Goal: Check status: Check status

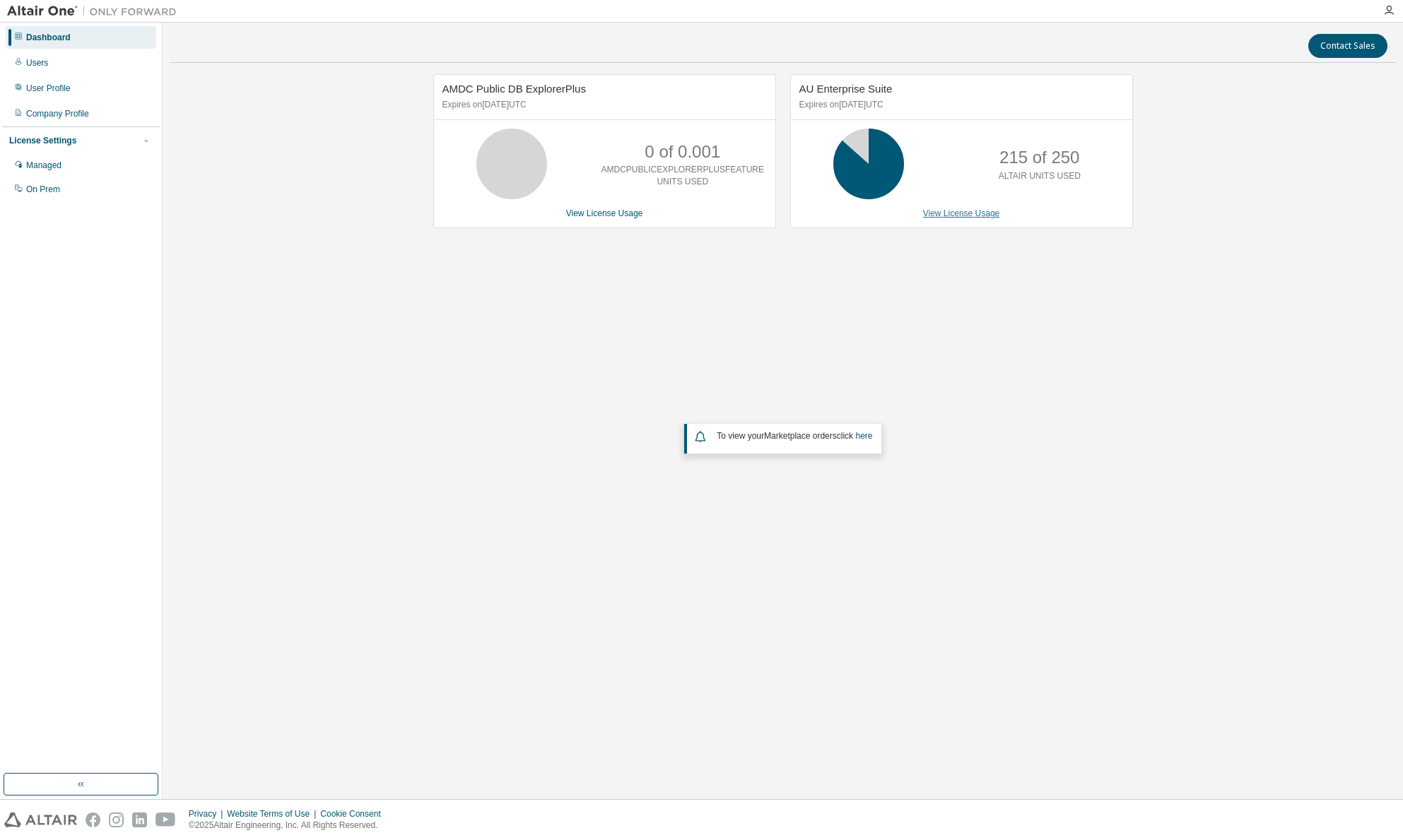
click at [983, 217] on link "View License Usage" at bounding box center [961, 213] width 77 height 10
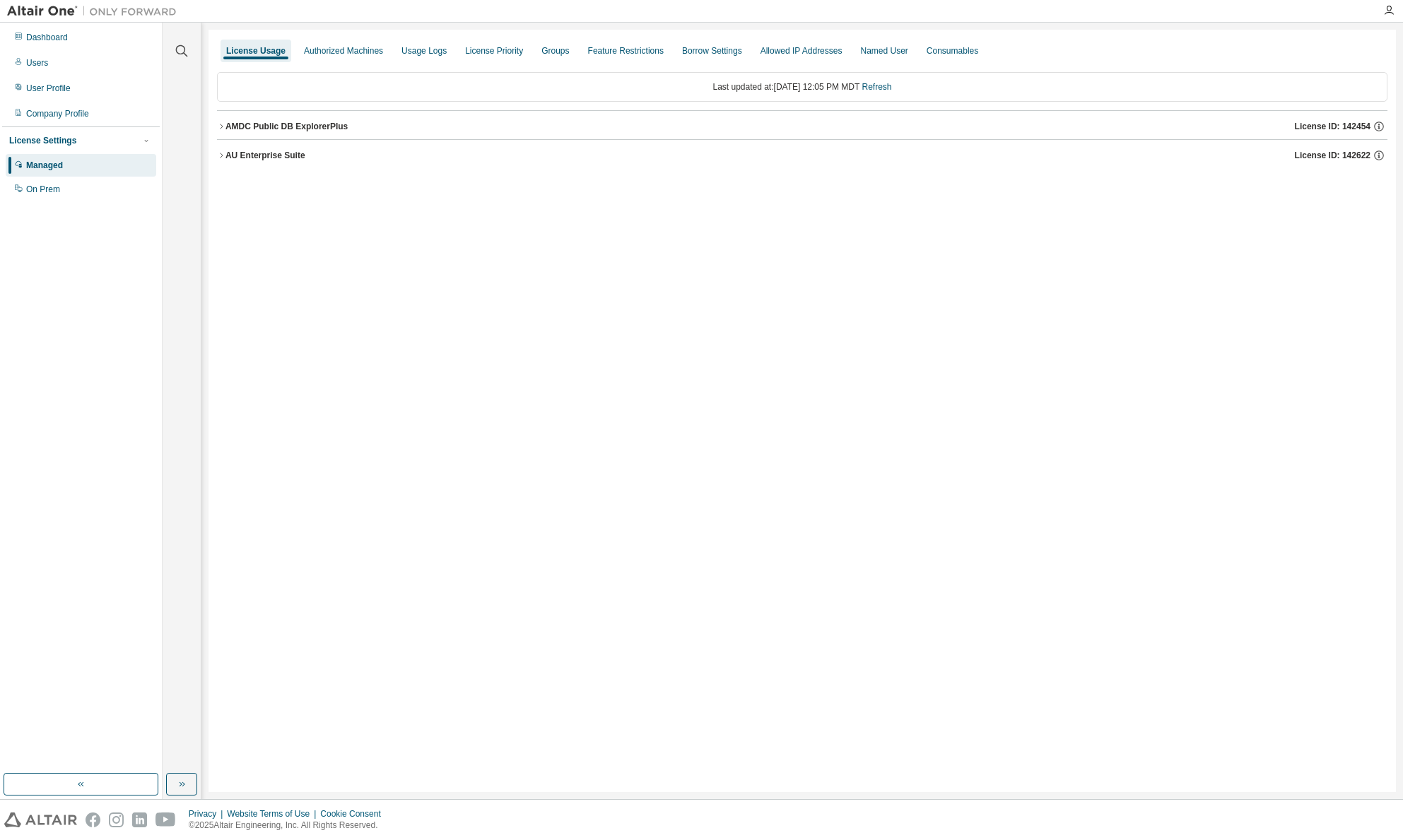
click at [223, 129] on icon "button" at bounding box center [221, 126] width 9 height 9
click at [228, 195] on div "AU Enterprise Suite" at bounding box center [265, 190] width 80 height 11
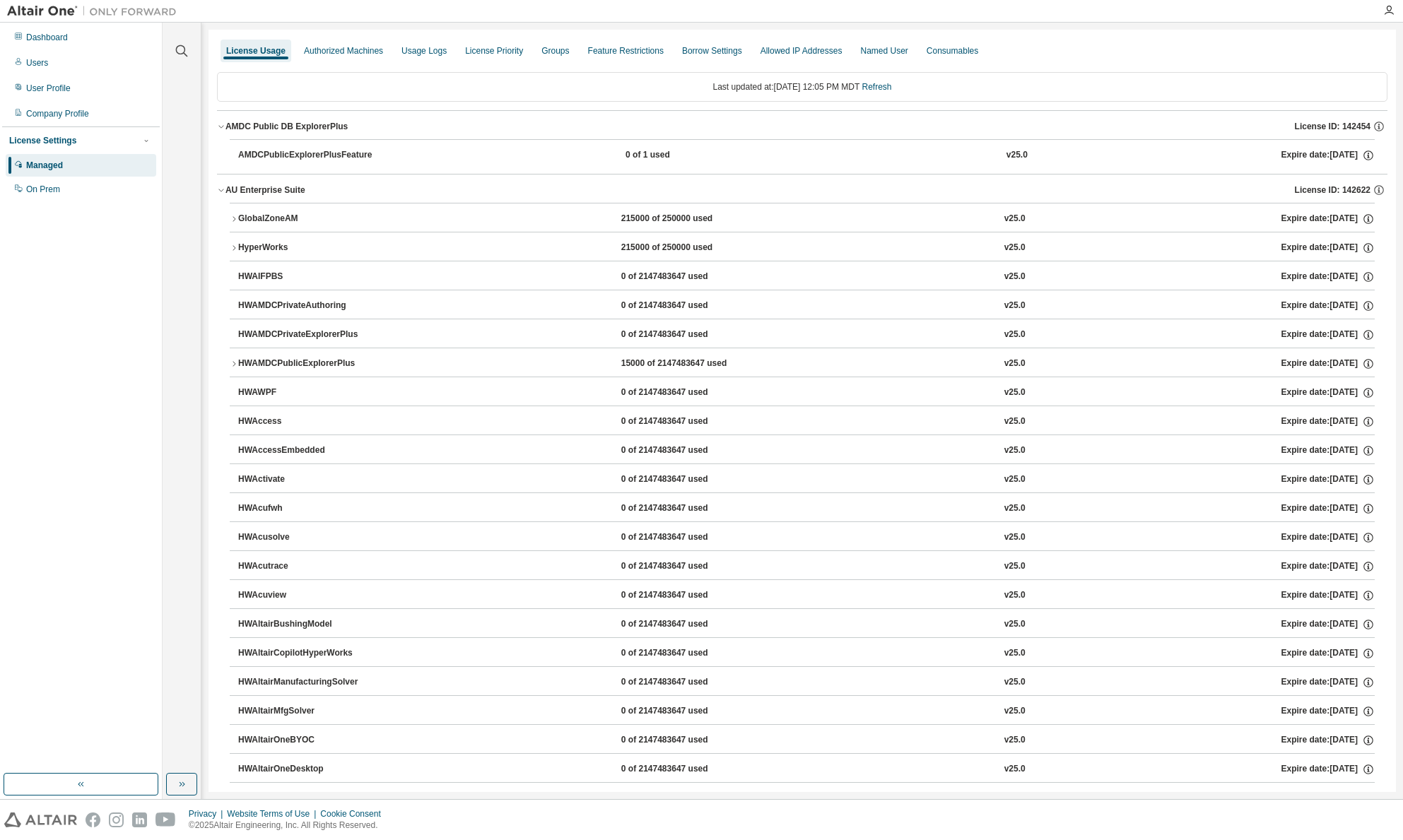
click at [232, 247] on icon "button" at bounding box center [233, 247] width 9 height 9
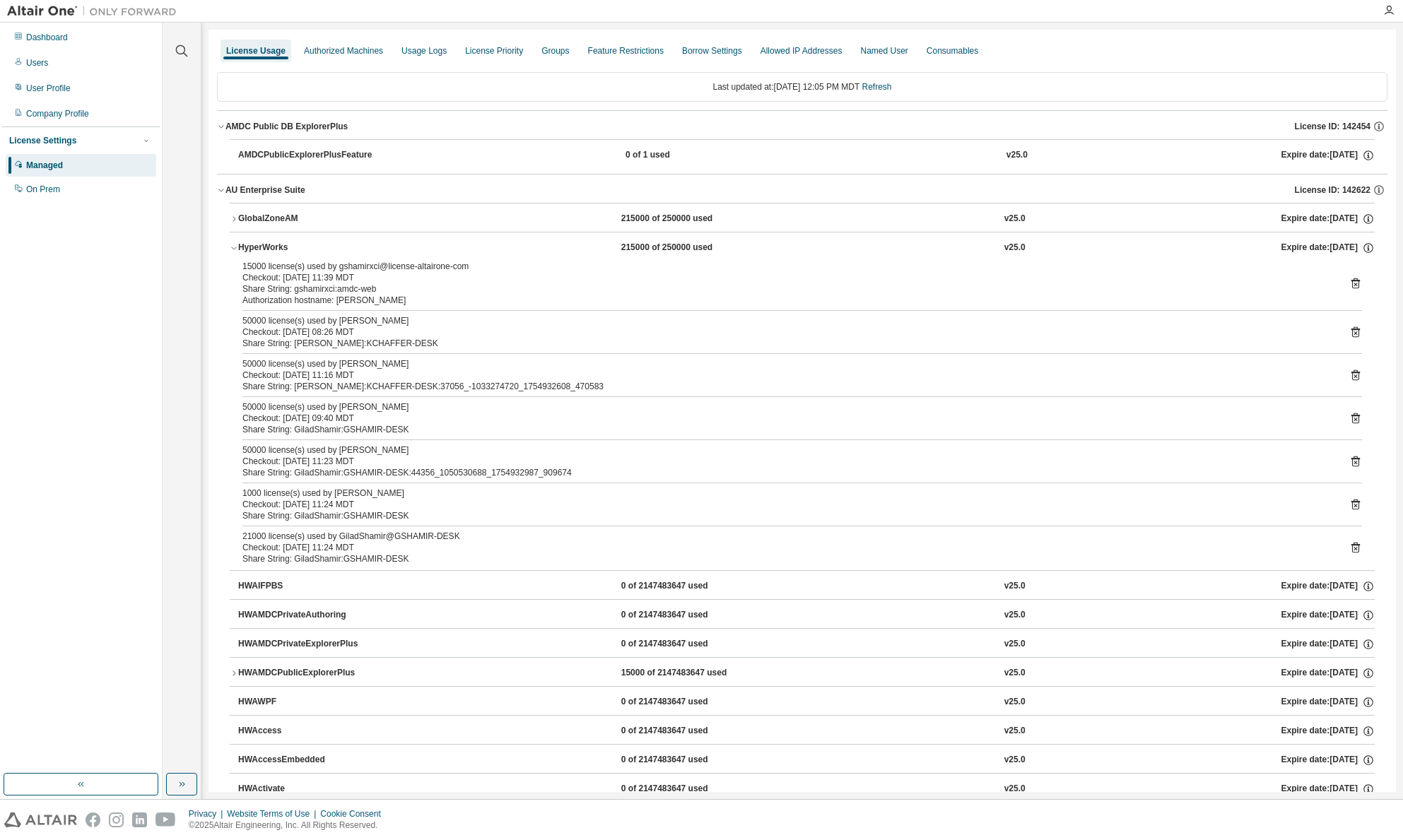
click at [239, 251] on div "HyperWorks" at bounding box center [301, 248] width 127 height 13
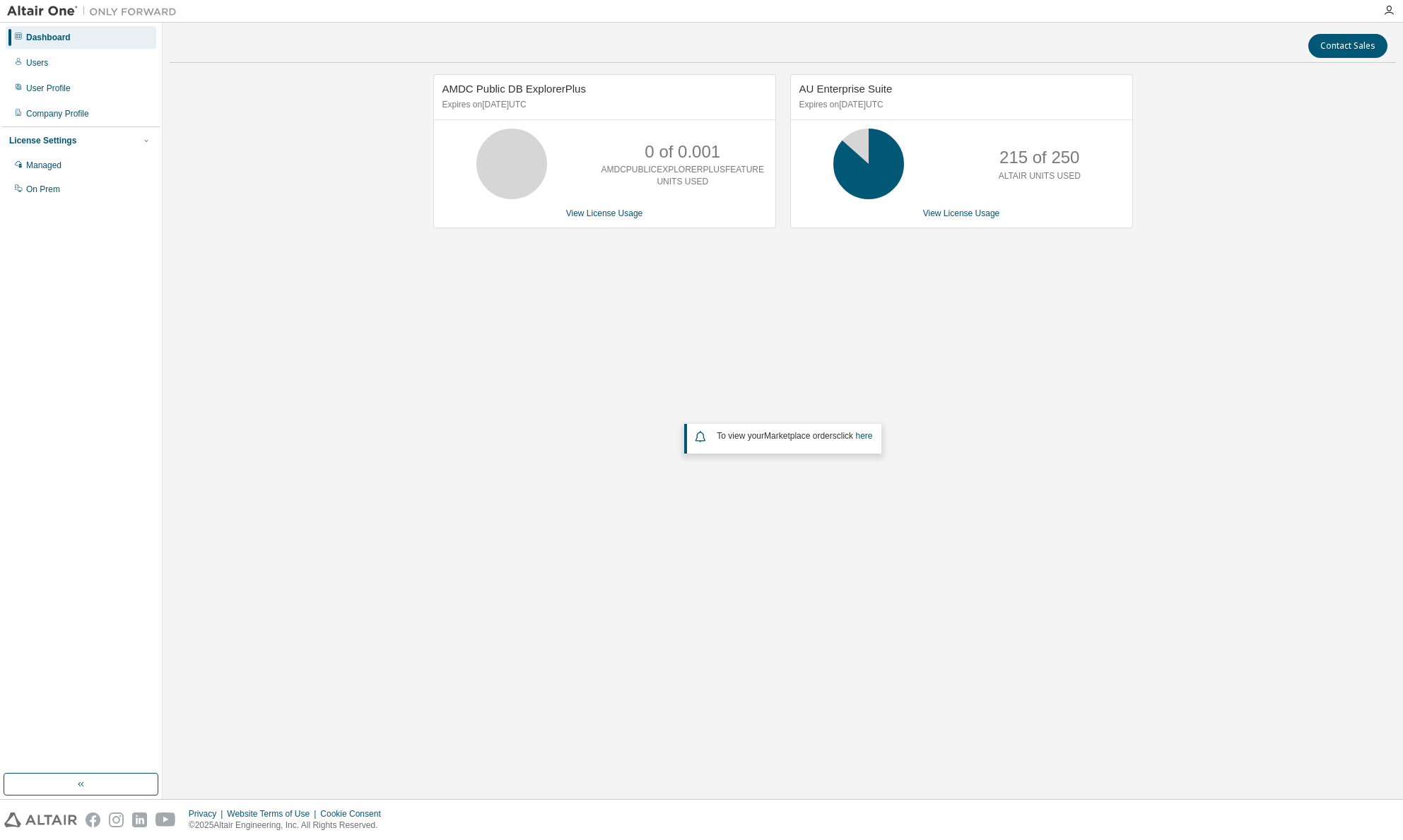
click at [947, 343] on div "AMDC Public DB ExplorerPlus Expires on [DATE] UTC 0 of 0.001 AMDCPUBLICEXPLORER…" at bounding box center [783, 348] width 1226 height 546
click at [1095, 315] on div "AMDC Public DB ExplorerPlus Expires on [DATE] UTC 0 of 0.001 AMDCPUBLICEXPLORER…" at bounding box center [783, 348] width 1226 height 546
